Goal: Information Seeking & Learning: Learn about a topic

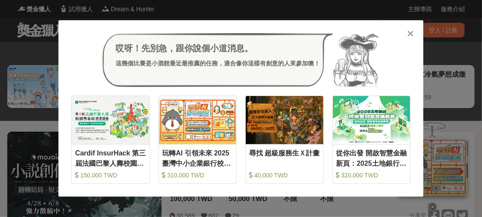
click at [407, 32] on div at bounding box center [411, 33] width 9 height 9
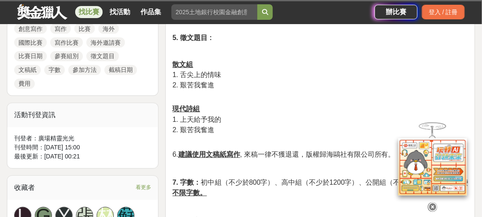
scroll to position [429, 0]
click at [434, 204] on icon at bounding box center [432, 206] width 9 height 9
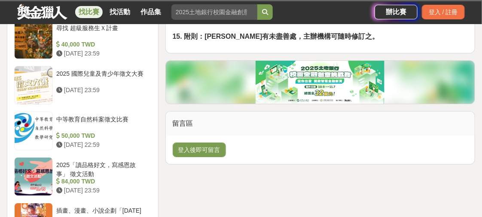
scroll to position [716, 0]
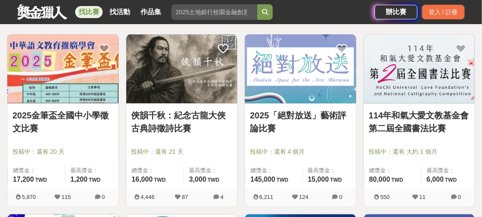
scroll to position [10, 0]
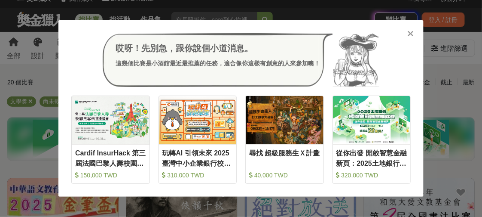
click at [438, 80] on div "哎呀！先別急，跟你說個小道消息。 這幾個比賽是小酒館最近最推薦的任務，適合像你這樣有創意的人來參加噢！ 收藏 Cardif InsurHack 第三屆法國巴黎…" at bounding box center [241, 108] width 482 height 217
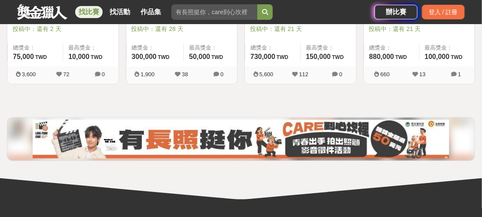
scroll to position [1013, 0]
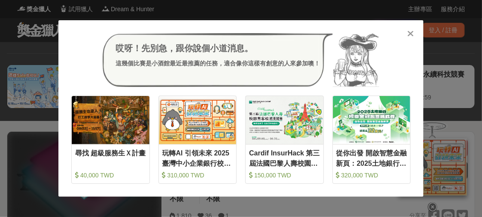
click at [413, 33] on icon at bounding box center [411, 33] width 6 height 9
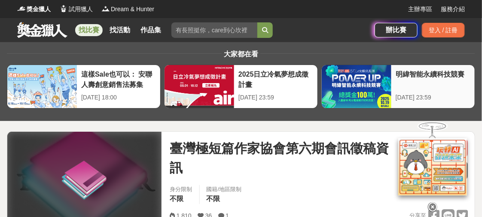
scroll to position [143, 0]
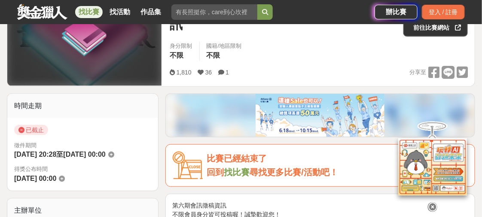
drag, startPoint x: 432, startPoint y: 202, endPoint x: 395, endPoint y: 158, distance: 57.4
click at [432, 202] on icon at bounding box center [432, 205] width 9 height 9
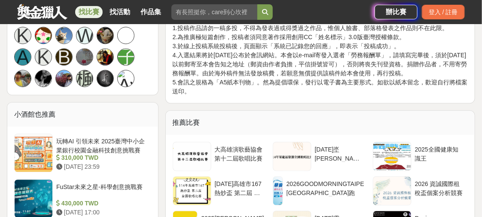
scroll to position [716, 0]
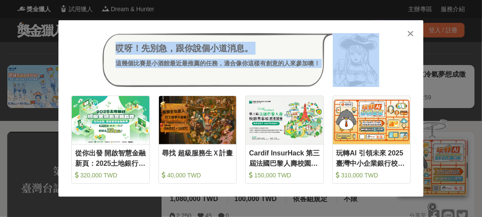
click at [414, 30] on div "哎呀！先別急，跟你說個小道消息。 這幾個比賽是小酒館最近最推薦的任務，適合像你這樣有創意的人來參加噢！ 收藏 從你出發 開啟智慧金融新頁：2025土地銀行校園…" at bounding box center [240, 108] width 365 height 177
click at [412, 31] on icon at bounding box center [411, 33] width 6 height 9
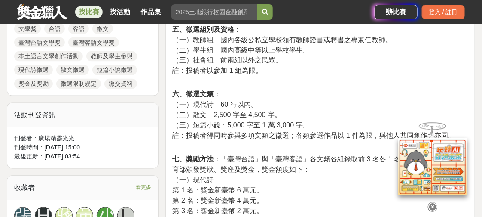
scroll to position [573, 0]
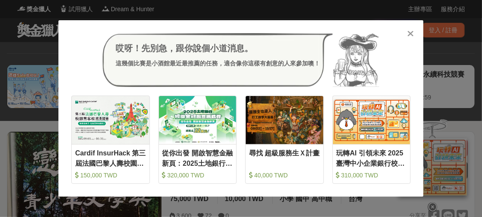
click at [409, 31] on icon at bounding box center [411, 33] width 6 height 9
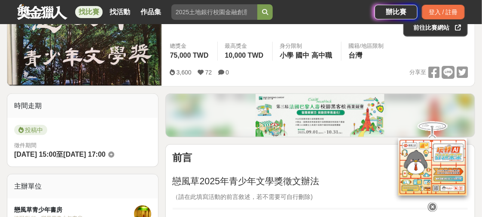
scroll to position [286, 0]
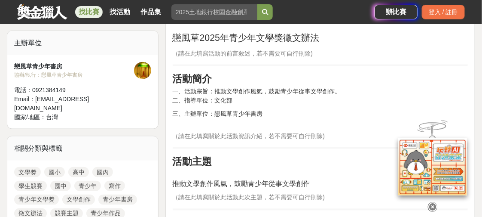
click at [434, 203] on icon at bounding box center [432, 206] width 9 height 9
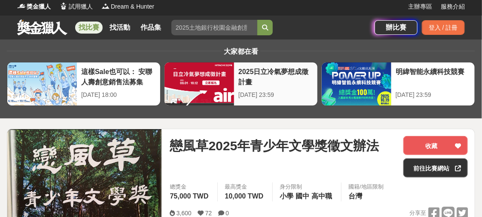
scroll to position [0, 0]
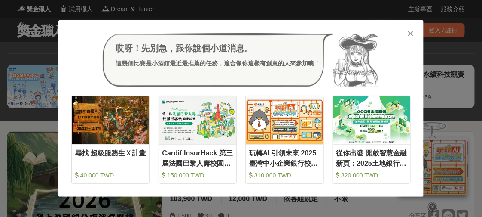
scroll to position [189, 0]
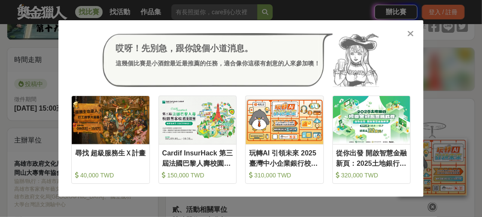
click at [462, 113] on div "哎呀！先別急，跟你說個小道消息。 這幾個比賽是小酒館最近最推薦的任務，適合像你這樣有創意的人來參加噢！ 收藏 尋找 超級服務生Ｘ計畫 40,000 TWD 收…" at bounding box center [241, 108] width 482 height 217
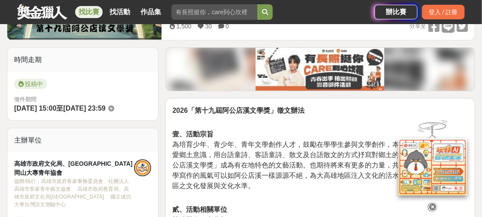
scroll to position [333, 0]
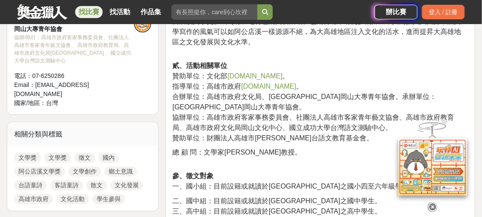
click at [432, 202] on icon at bounding box center [432, 206] width 9 height 9
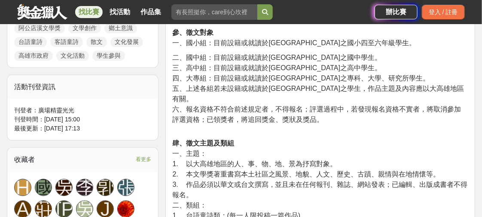
scroll to position [619, 0]
